Goal: Information Seeking & Learning: Learn about a topic

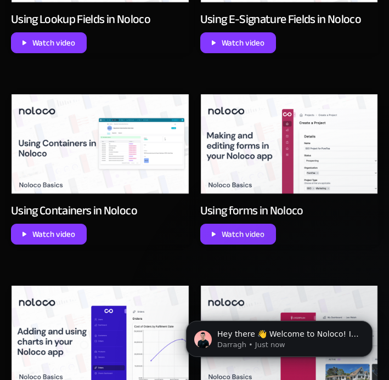
scroll to position [1283, 0]
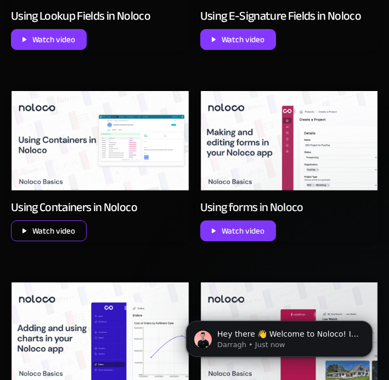
click at [62, 228] on div "Watch video" at bounding box center [53, 231] width 43 height 14
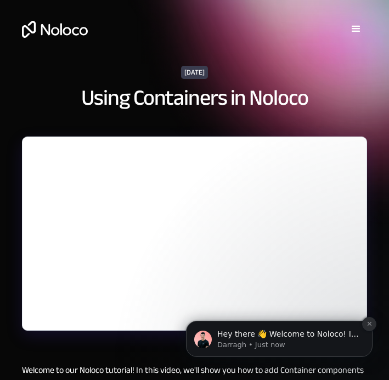
click at [368, 324] on icon "Dismiss notification" at bounding box center [369, 324] width 4 height 4
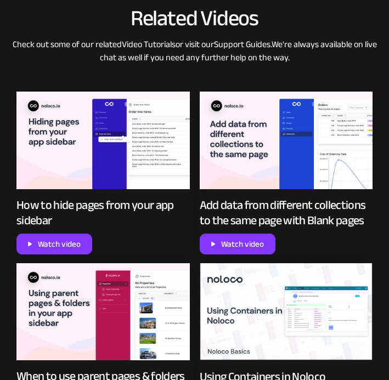
scroll to position [678, 0]
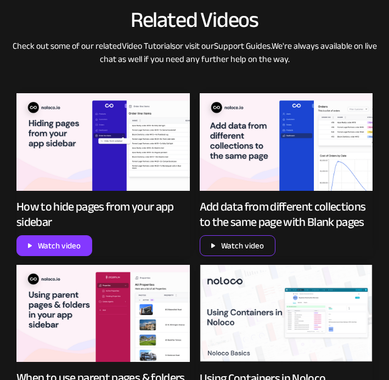
click at [236, 244] on div "Watch video" at bounding box center [242, 246] width 43 height 14
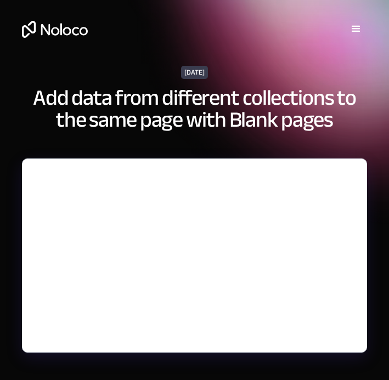
click at [355, 30] on div "menu" at bounding box center [355, 28] width 13 height 13
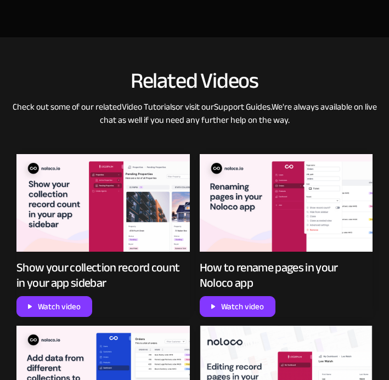
scroll to position [595, 0]
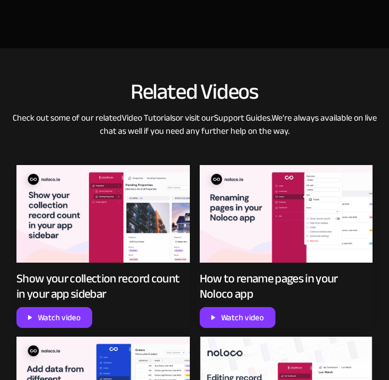
click at [205, 122] on p "Check out some of our related Video Tutorials or visit our Support Guides . We'…" at bounding box center [194, 132] width 367 height 43
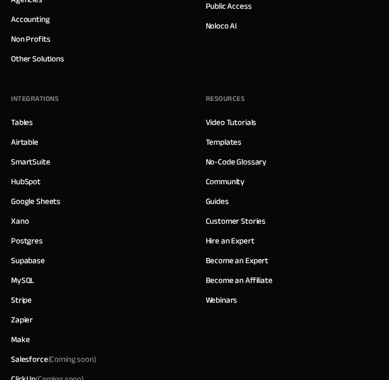
scroll to position [2039, 0]
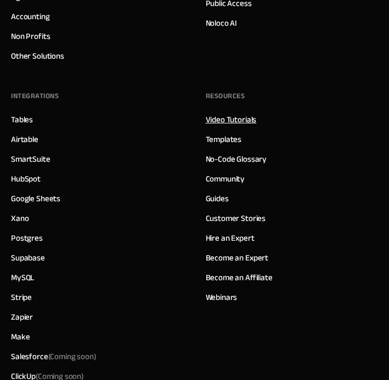
click at [233, 118] on link "Video Tutorials" at bounding box center [231, 119] width 51 height 14
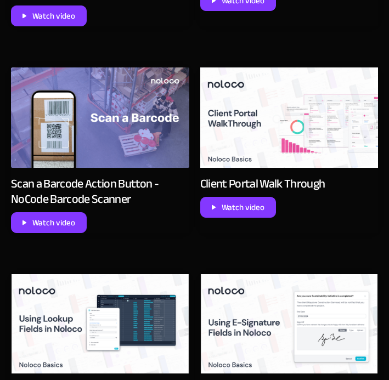
scroll to position [908, 0]
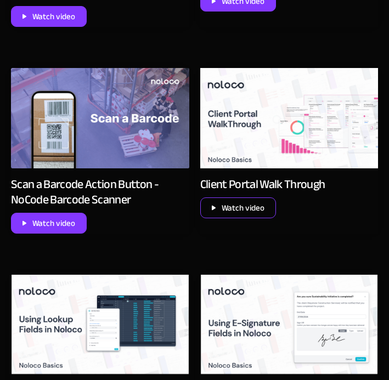
click at [248, 208] on div "Watch video" at bounding box center [243, 208] width 43 height 14
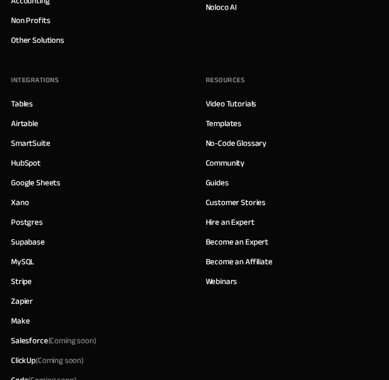
scroll to position [2079, 0]
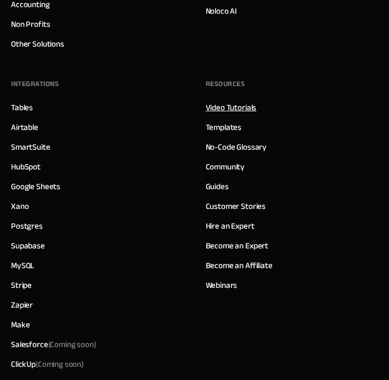
click at [224, 105] on link "Video Tutorials" at bounding box center [231, 107] width 51 height 14
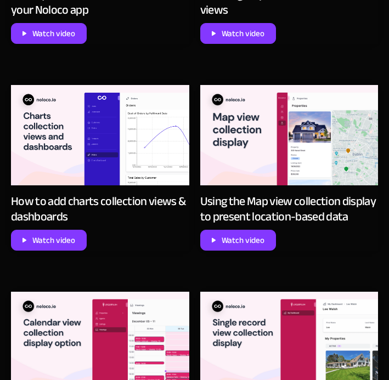
scroll to position [3545, 0]
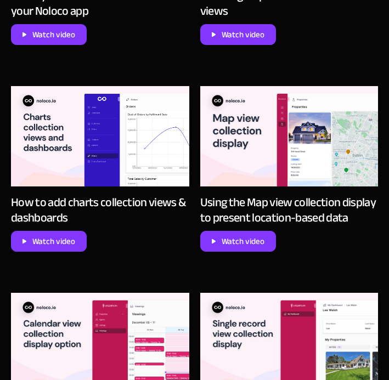
click at [114, 141] on img at bounding box center [100, 136] width 178 height 100
